Goal: Task Accomplishment & Management: Complete application form

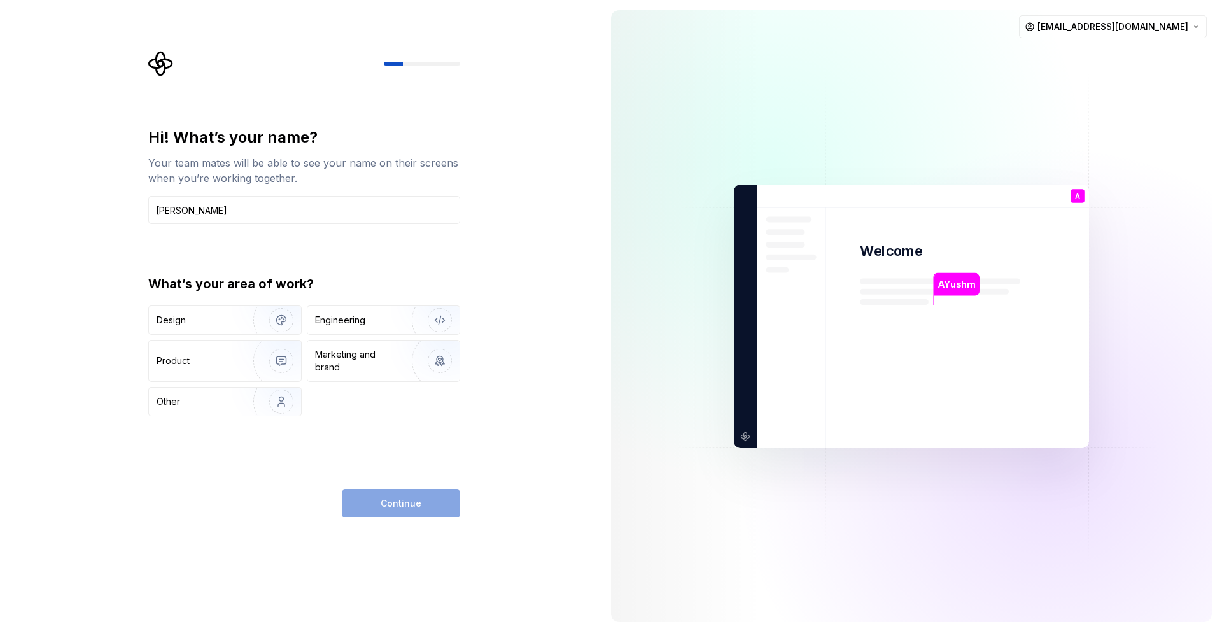
type input "AYushman"
type input "Ayushman"
click at [367, 321] on div "Engineering" at bounding box center [365, 320] width 101 height 13
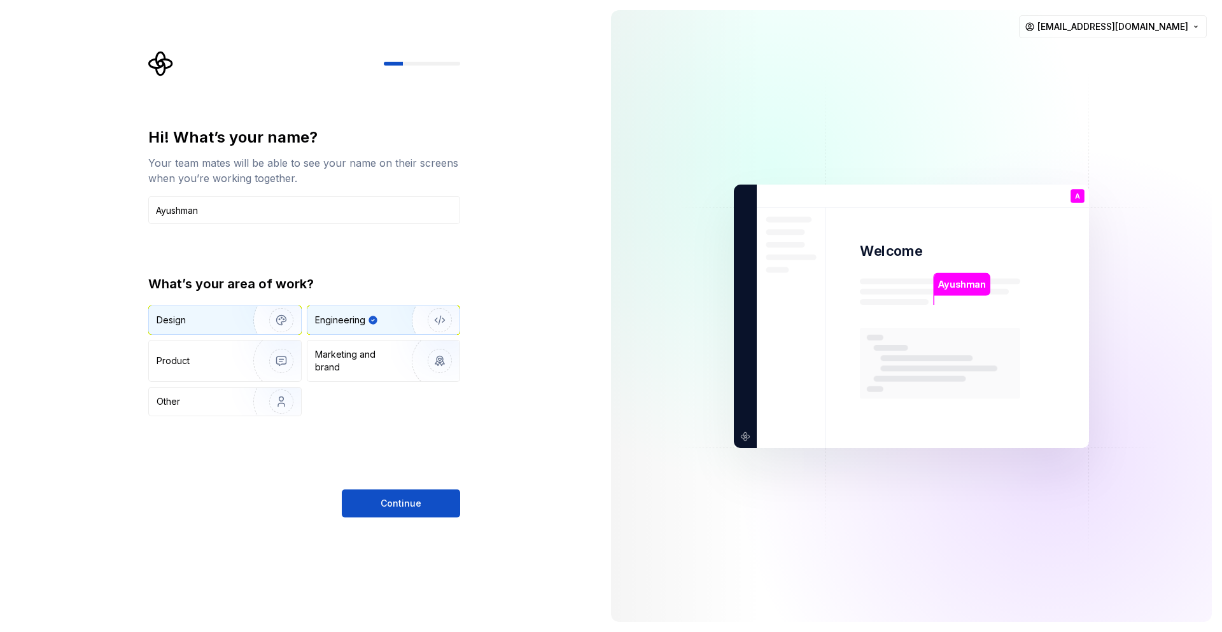
click at [229, 333] on div "Design" at bounding box center [225, 320] width 152 height 28
click at [352, 316] on div "Engineering" at bounding box center [340, 320] width 50 height 13
click at [414, 501] on span "Continue" at bounding box center [401, 503] width 41 height 13
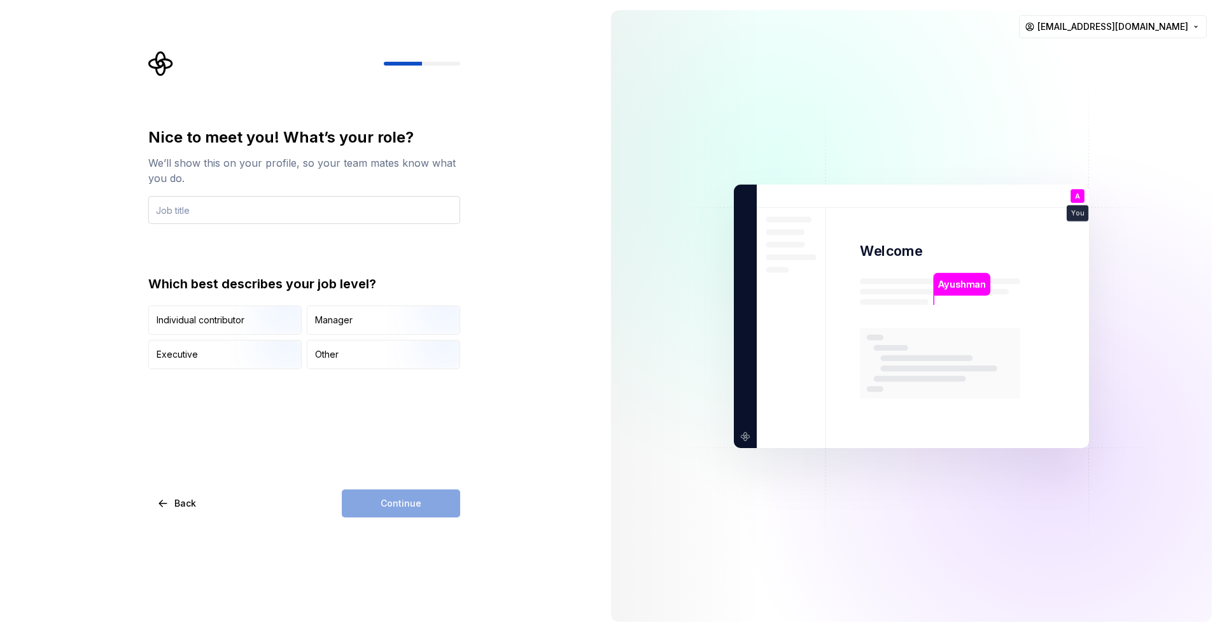
click at [323, 205] on input "text" at bounding box center [304, 210] width 312 height 28
type input "Software Engineer"
click at [222, 320] on div "Individual contributor" at bounding box center [201, 320] width 88 height 13
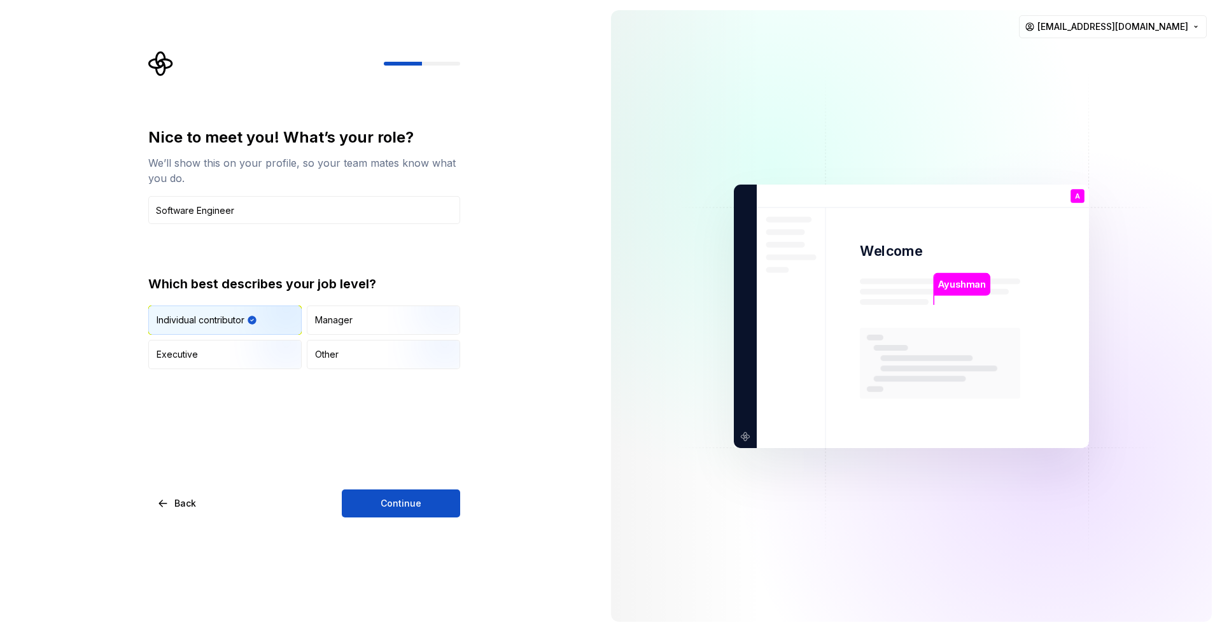
click at [259, 323] on img "button" at bounding box center [270, 335] width 81 height 85
click at [395, 496] on button "Continue" at bounding box center [401, 503] width 118 height 28
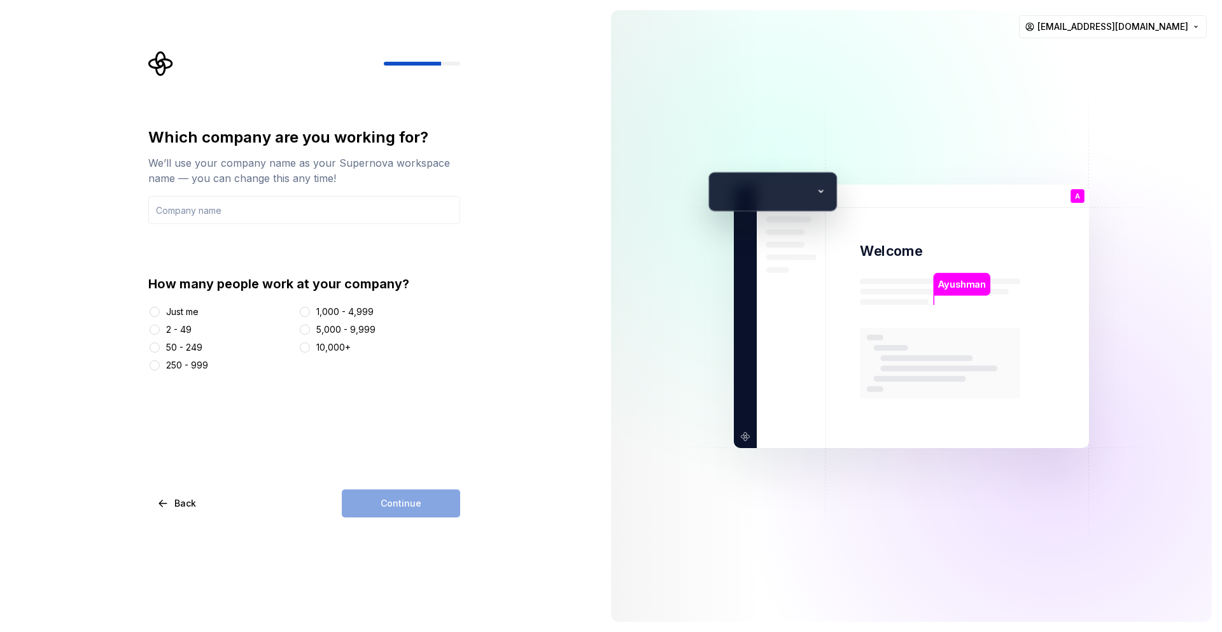
click at [163, 311] on div "Just me" at bounding box center [220, 312] width 145 height 13
click at [151, 308] on button "Just me" at bounding box center [155, 312] width 10 height 10
click at [256, 207] on input "text" at bounding box center [304, 210] width 312 height 28
type input "STARTPOINT"
click at [420, 494] on button "Continue" at bounding box center [401, 503] width 118 height 28
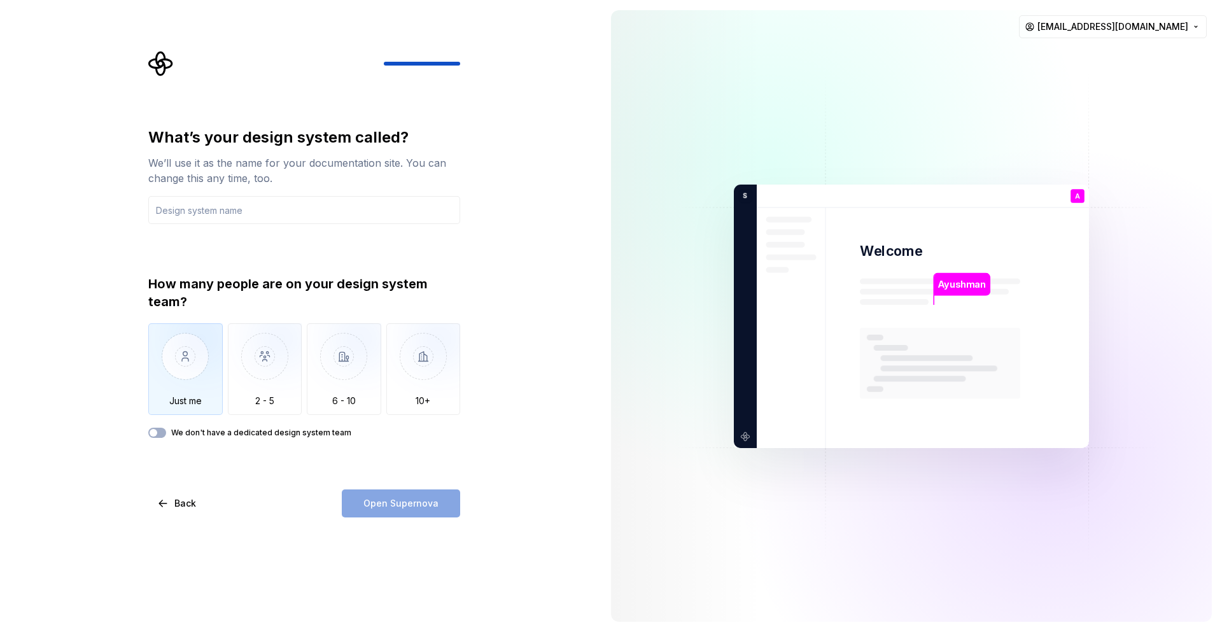
click at [196, 342] on img "button" at bounding box center [185, 365] width 74 height 85
click at [294, 218] on input "text" at bounding box center [304, 210] width 312 height 28
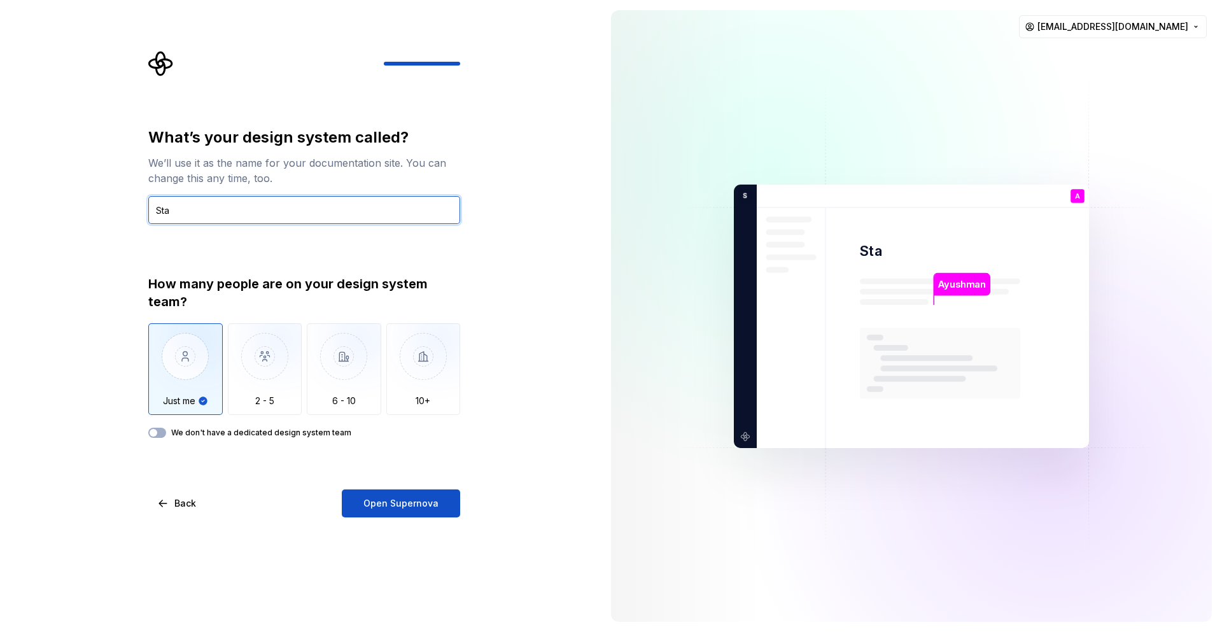
type input "Star"
type input "Enpointe"
click at [157, 432] on icon "button" at bounding box center [153, 433] width 10 height 8
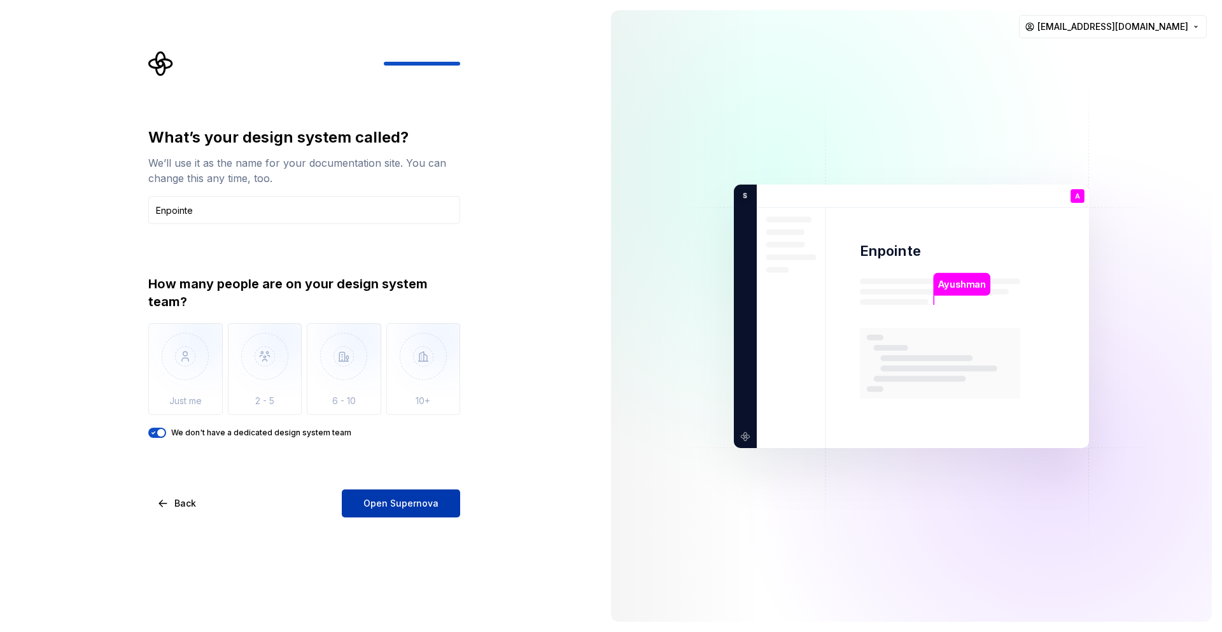
drag, startPoint x: 385, startPoint y: 535, endPoint x: 409, endPoint y: 503, distance: 40.0
click at [409, 503] on div "What’s your design system called? We’ll use it as the name for your documentati…" at bounding box center [300, 316] width 601 height 632
click at [409, 503] on span "Open Supernova" at bounding box center [400, 503] width 75 height 13
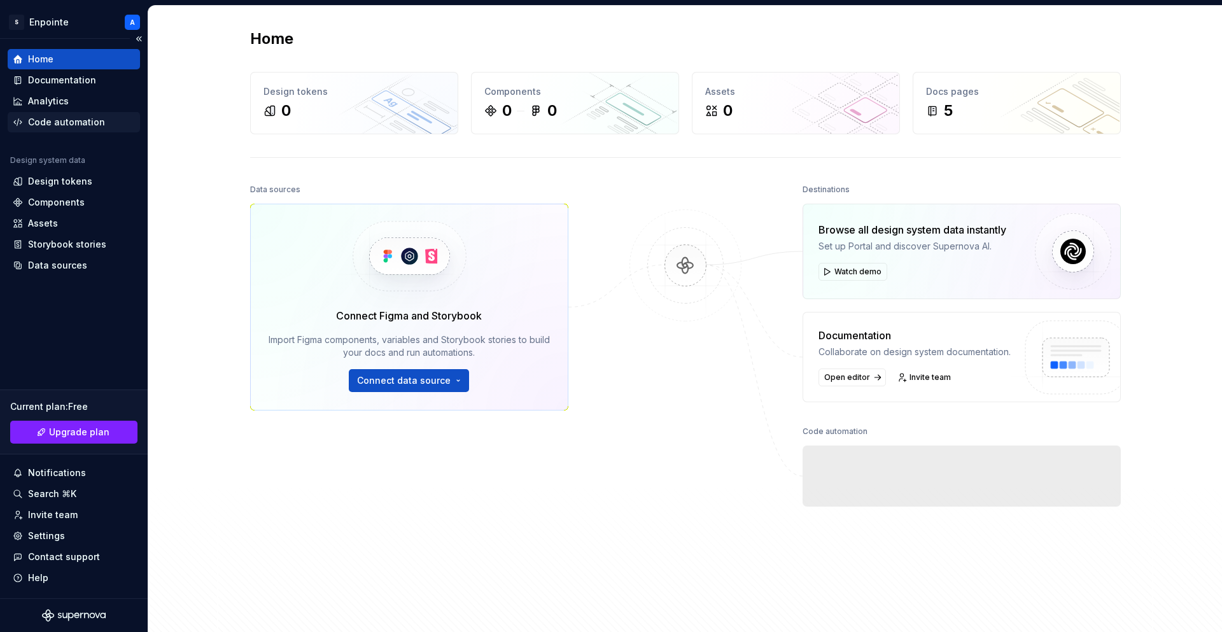
click at [53, 125] on div "Code automation" at bounding box center [66, 122] width 77 height 13
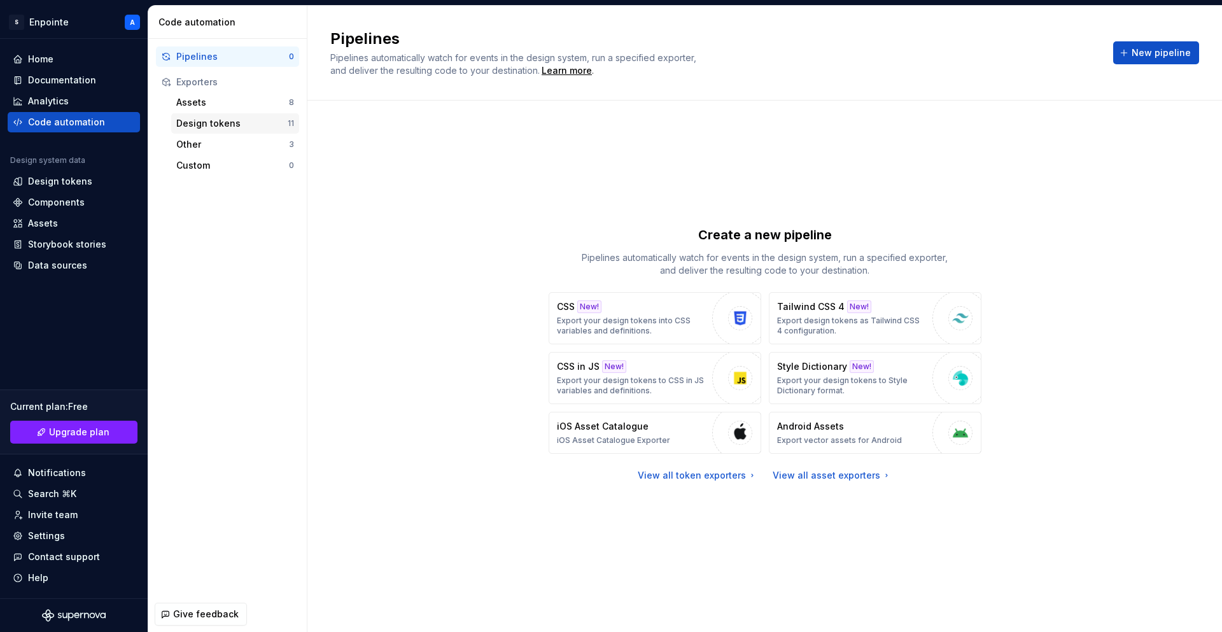
click at [226, 121] on div "Design tokens" at bounding box center [231, 123] width 111 height 13
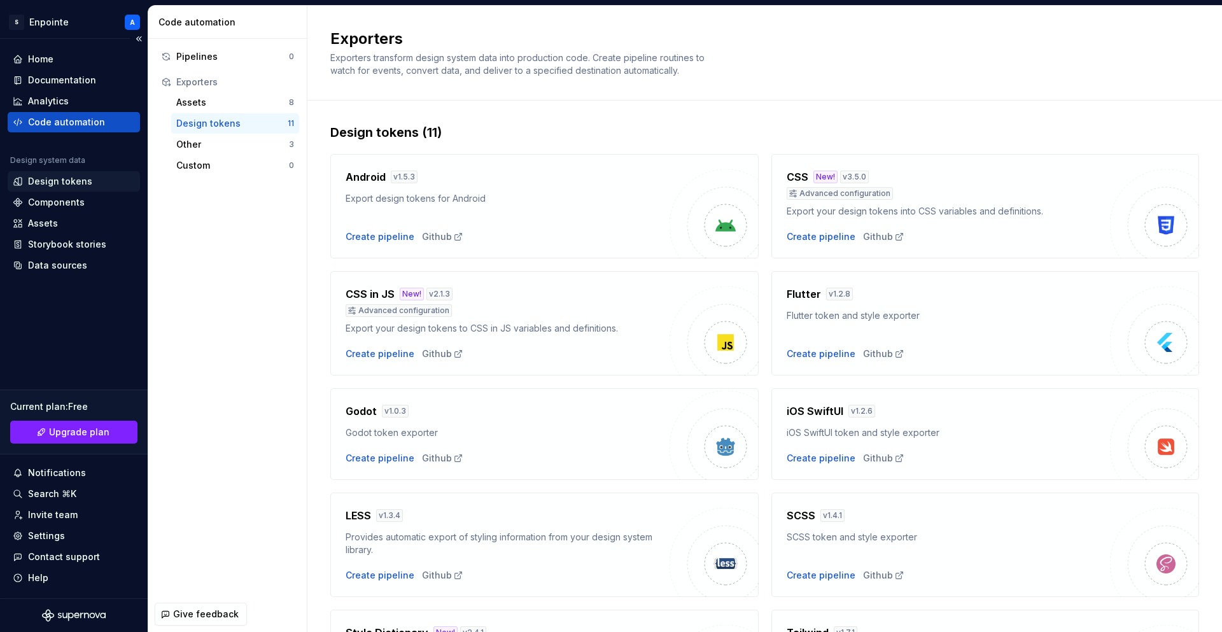
click at [66, 178] on div "Design tokens" at bounding box center [60, 181] width 64 height 13
